Goal: Information Seeking & Learning: Learn about a topic

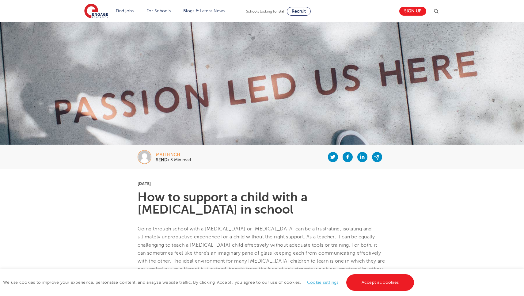
scroll to position [301, 0]
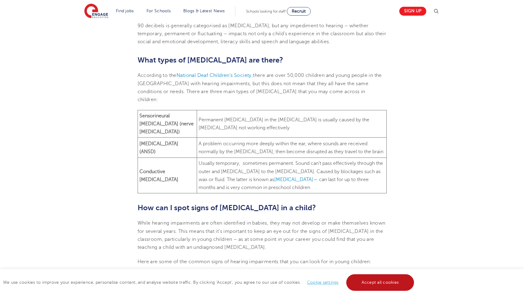
click at [386, 288] on link "Accept all cookies" at bounding box center [380, 282] width 68 height 17
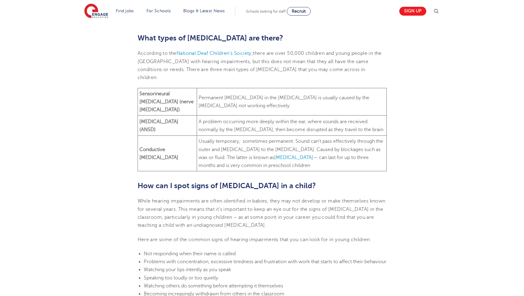
scroll to position [323, 0]
drag, startPoint x: 205, startPoint y: 106, endPoint x: 321, endPoint y: 111, distance: 116.2
click at [321, 119] on span "A problem occurring more deeply within the ear, where sounds are received norma…" at bounding box center [291, 125] width 185 height 13
click at [229, 95] on span "Permanent [MEDICAL_DATA] in the [MEDICAL_DATA] is usually caused by the [MEDICA…" at bounding box center [284, 101] width 171 height 13
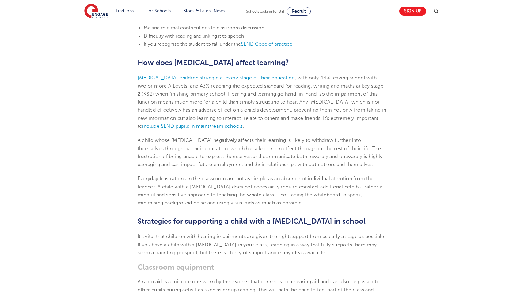
scroll to position [621, 0]
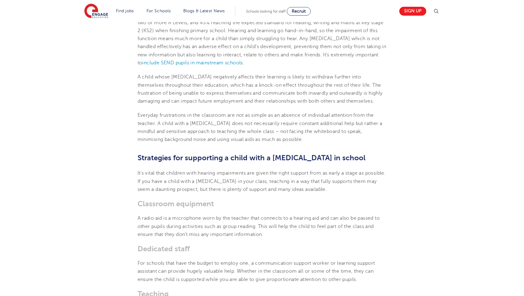
scroll to position [676, 0]
